Goal: Information Seeking & Learning: Learn about a topic

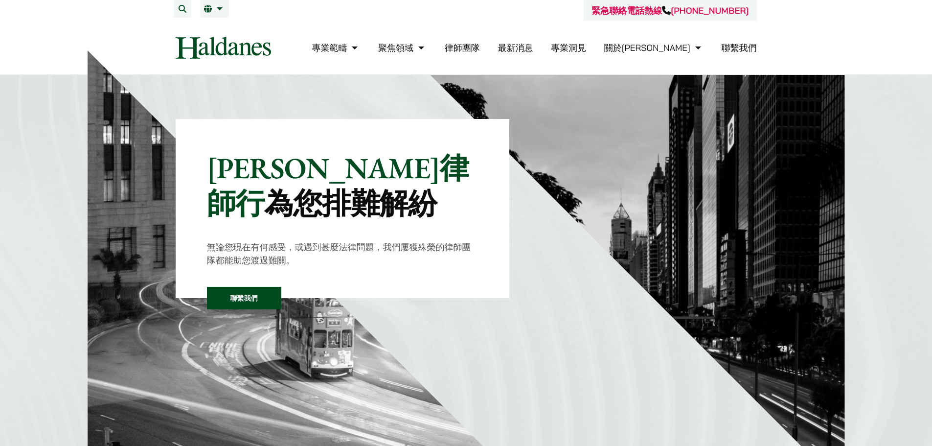
click at [533, 44] on link "最新消息" at bounding box center [514, 47] width 35 height 11
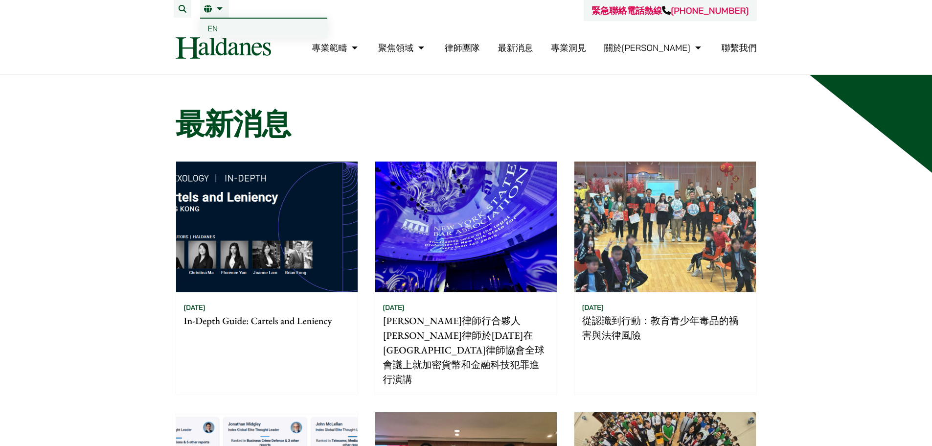
click at [213, 23] on link "EN" at bounding box center [263, 29] width 127 height 20
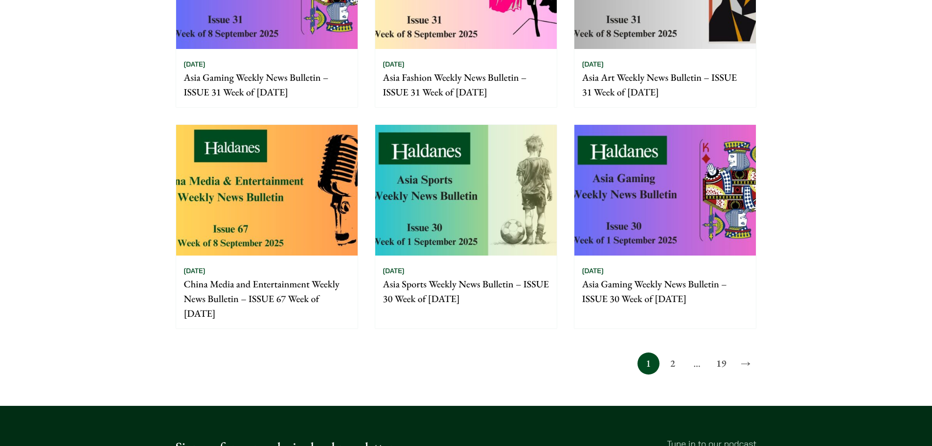
scroll to position [880, 0]
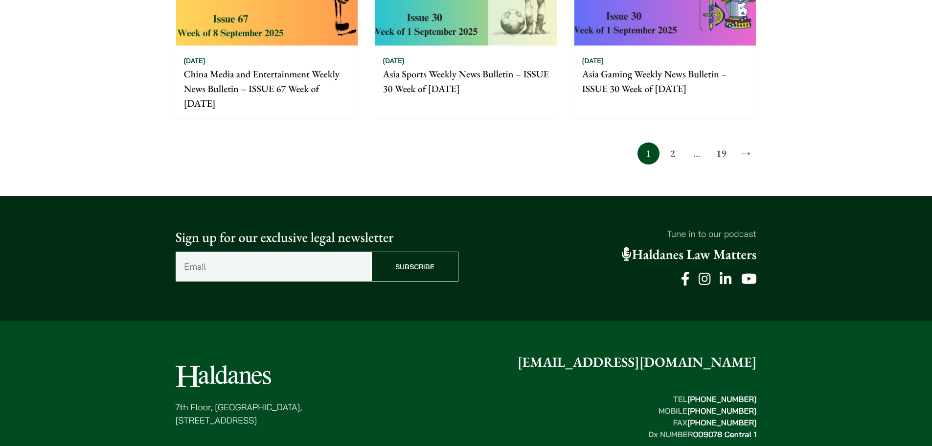
click at [677, 158] on link "2" at bounding box center [672, 153] width 22 height 22
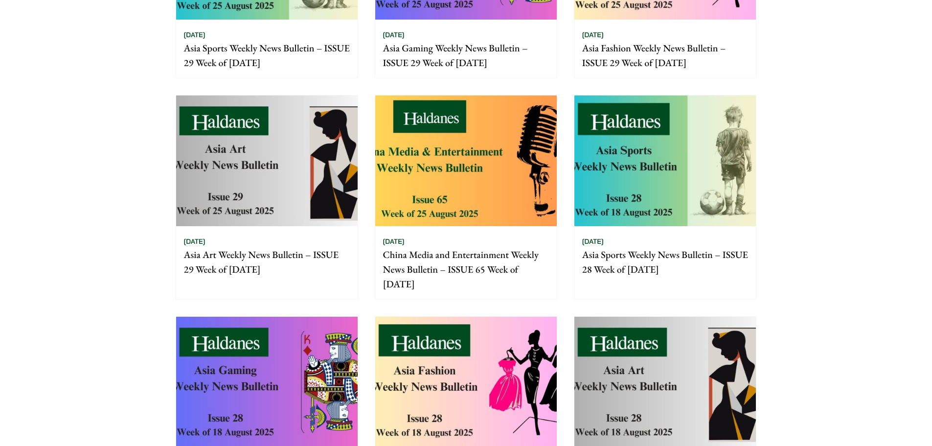
scroll to position [636, 0]
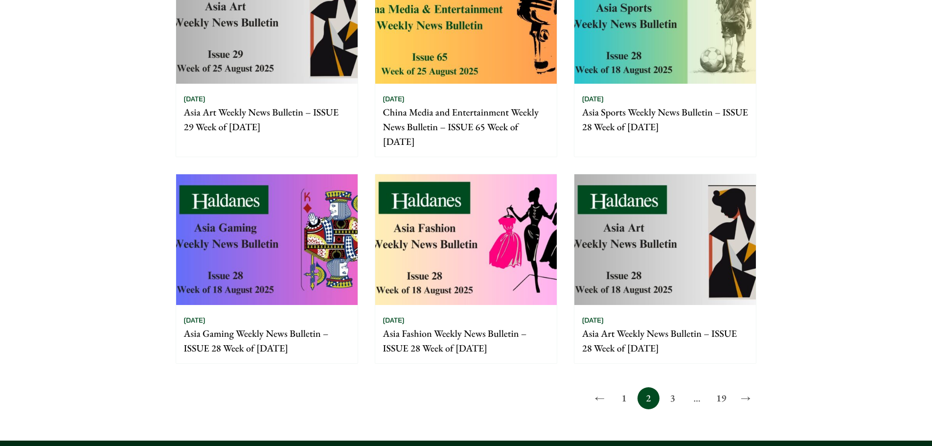
click at [676, 404] on link "3" at bounding box center [672, 398] width 22 height 22
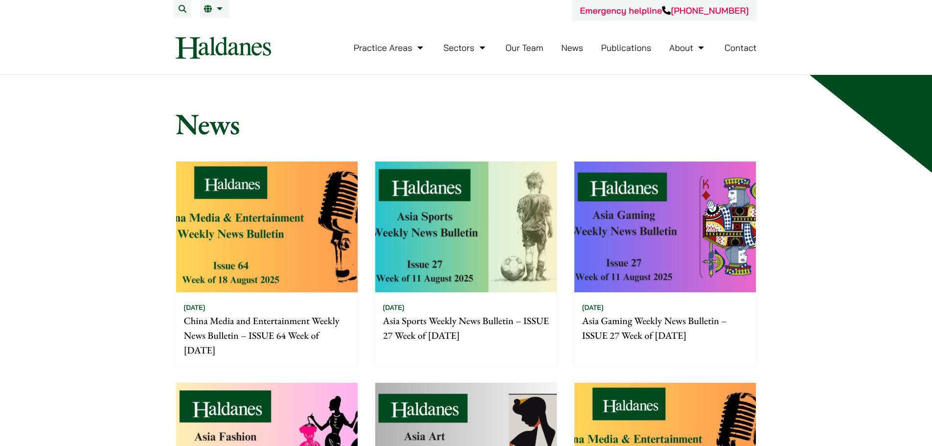
click at [573, 48] on link "News" at bounding box center [572, 47] width 22 height 11
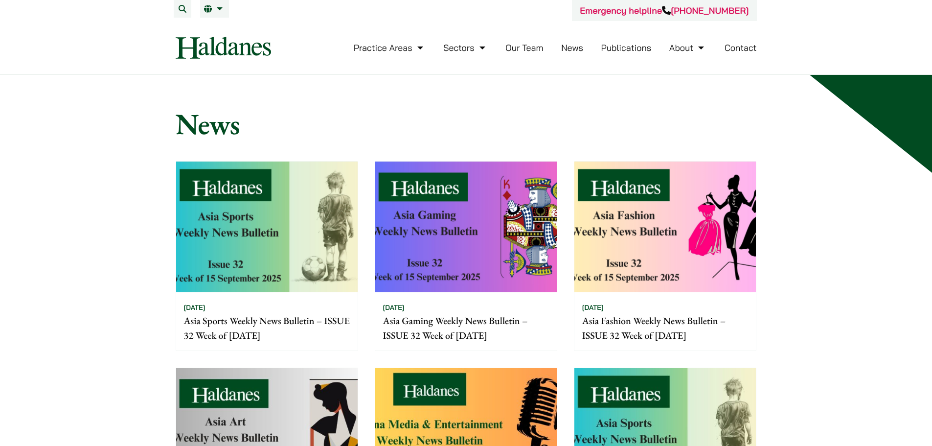
click at [618, 43] on link "Publications" at bounding box center [626, 47] width 50 height 11
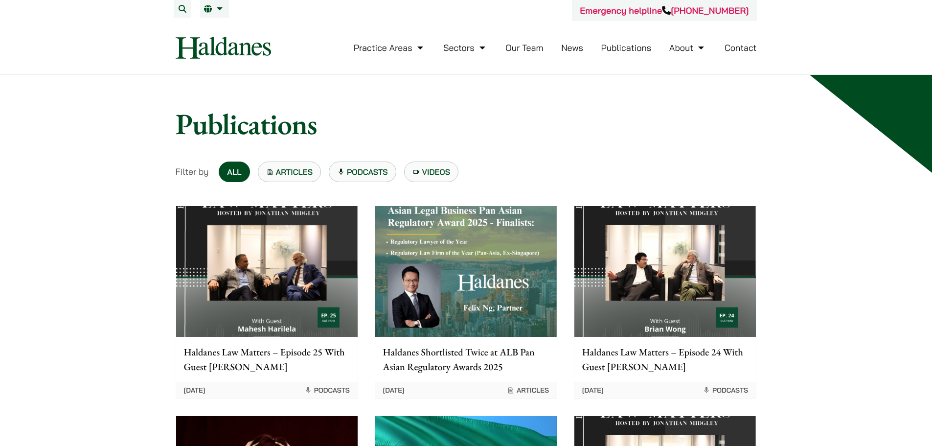
click at [232, 306] on img at bounding box center [266, 271] width 181 height 131
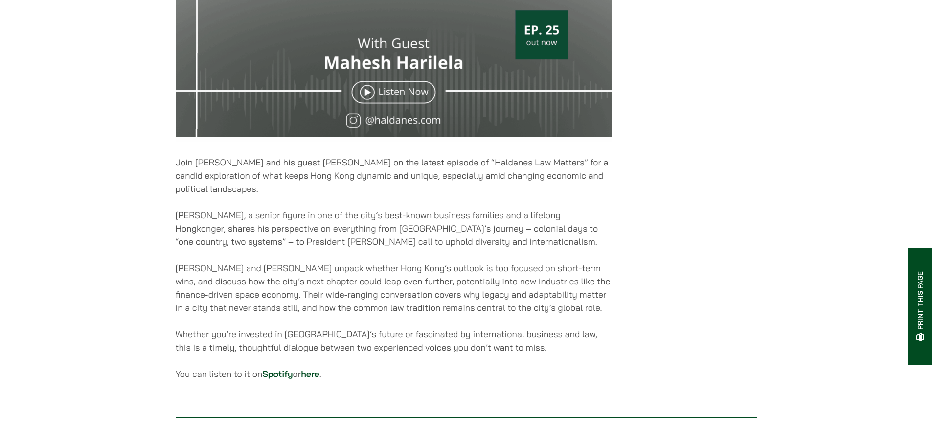
scroll to position [538, 0]
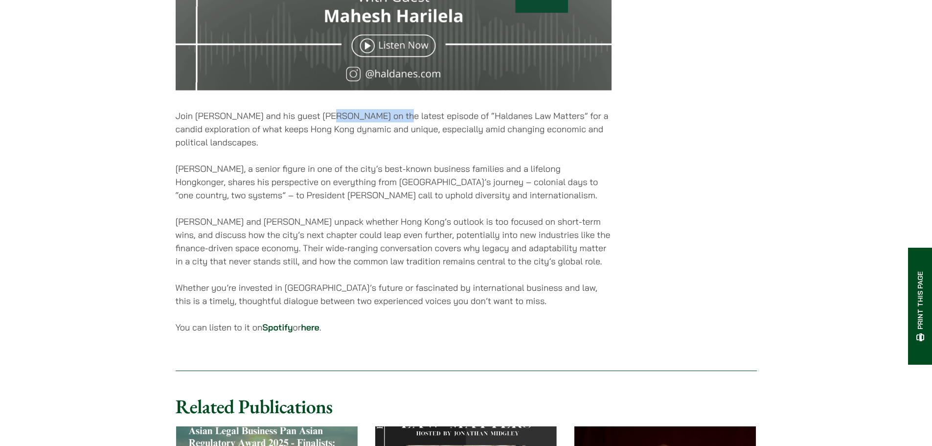
drag, startPoint x: 326, startPoint y: 117, endPoint x: 395, endPoint y: 117, distance: 69.4
click at [395, 117] on p "Join [PERSON_NAME] and his guest [PERSON_NAME] on the latest episode of “Haldan…" at bounding box center [394, 129] width 436 height 40
copy p "[PERSON_NAME]"
